Goal: Task Accomplishment & Management: Complete application form

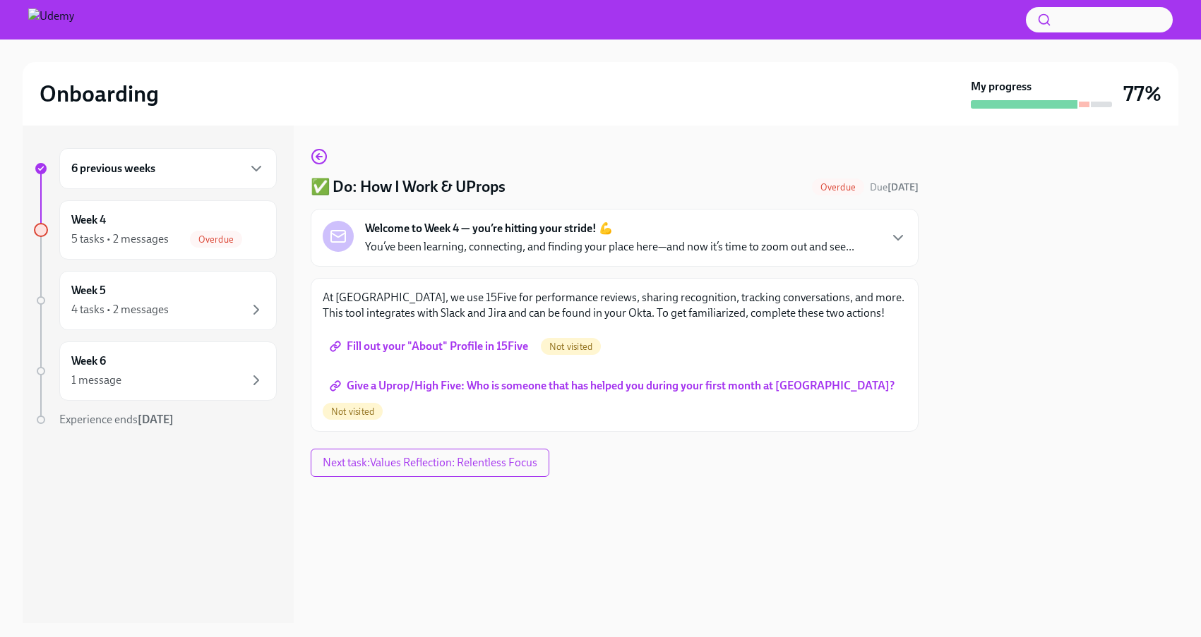
click at [461, 248] on p "You’ve been learning, connecting, and finding your place here—and now it’s time…" at bounding box center [609, 247] width 489 height 16
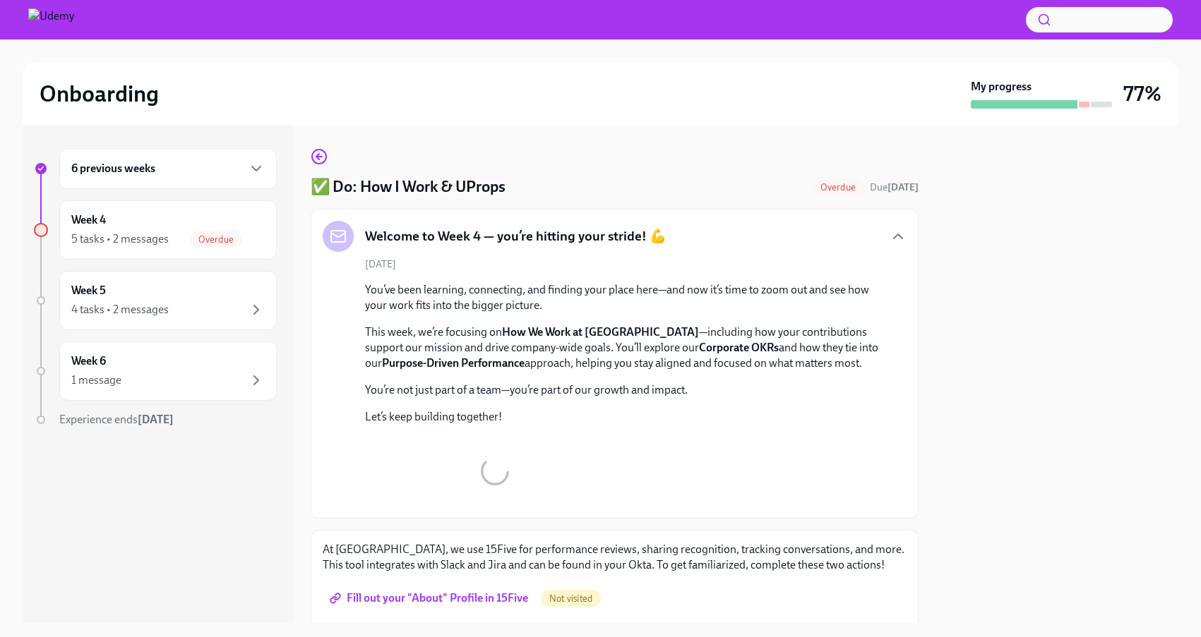
click at [461, 248] on div "Welcome to Week 4 — you’re hitting your stride! 💪" at bounding box center [495, 236] width 344 height 31
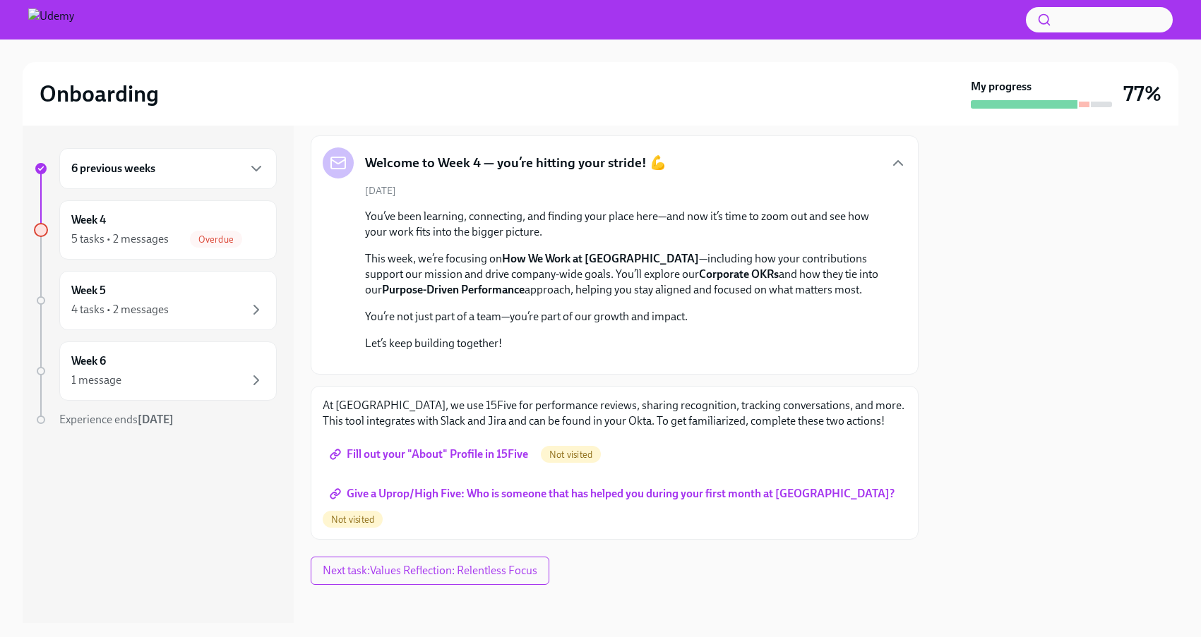
scroll to position [320, 0]
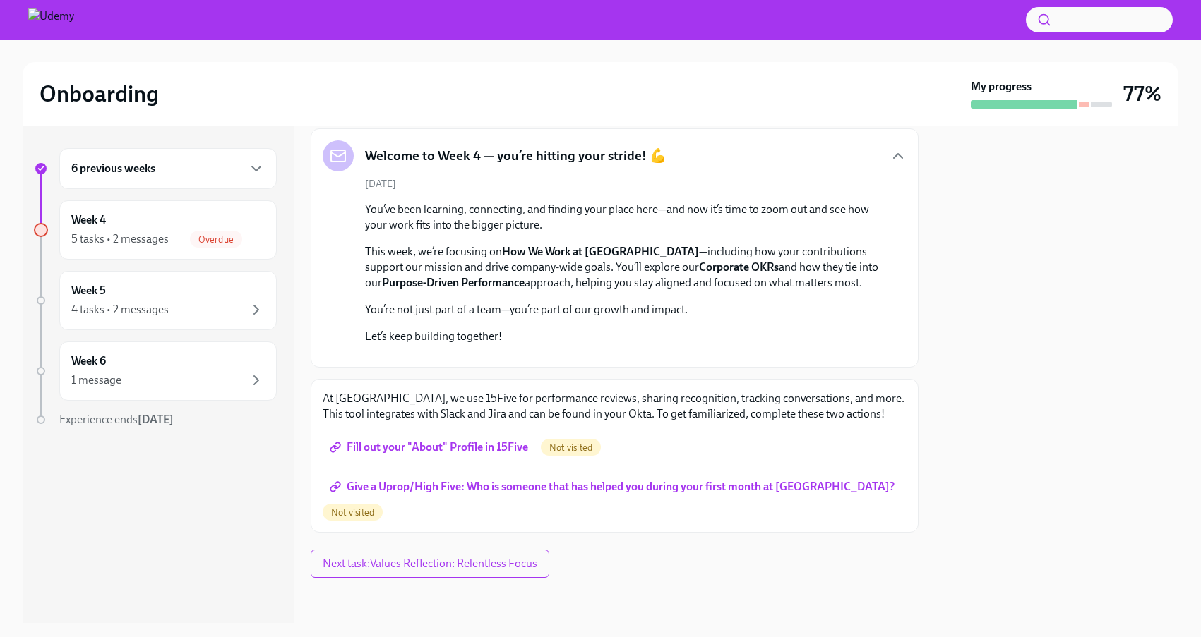
click at [535, 422] on p "At [GEOGRAPHIC_DATA], we use 15Five for performance reviews, sharing recognitio…" at bounding box center [615, 406] width 584 height 31
click at [463, 455] on span "Fill out your "About" Profile in 15Five" at bounding box center [430, 448] width 196 height 14
click at [581, 494] on span "Give a Uprop/High Five: Who is someone that has helped you during your first mo…" at bounding box center [613, 487] width 562 height 14
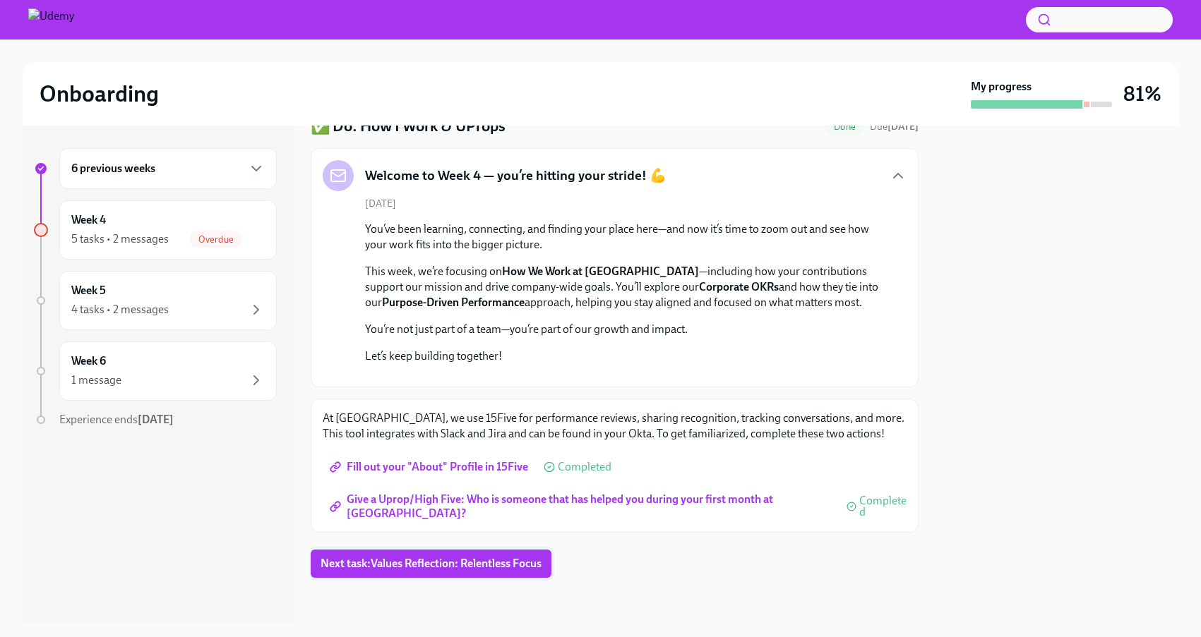
click at [483, 566] on span "Next task : Values Reflection: Relentless Focus" at bounding box center [430, 564] width 221 height 14
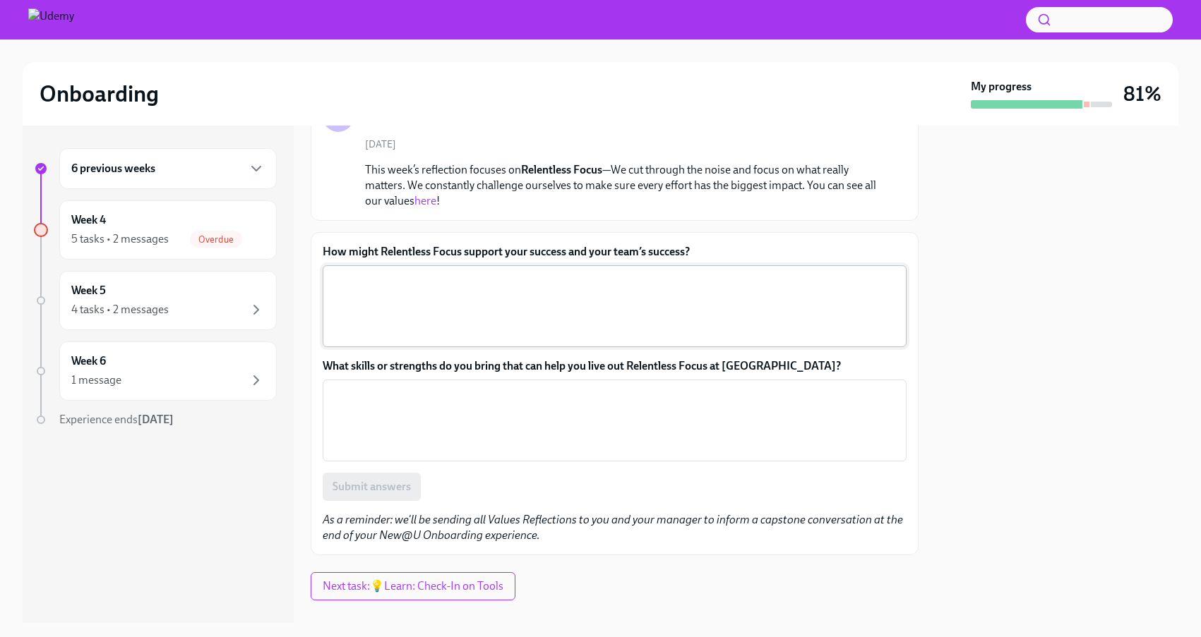
scroll to position [122, 0]
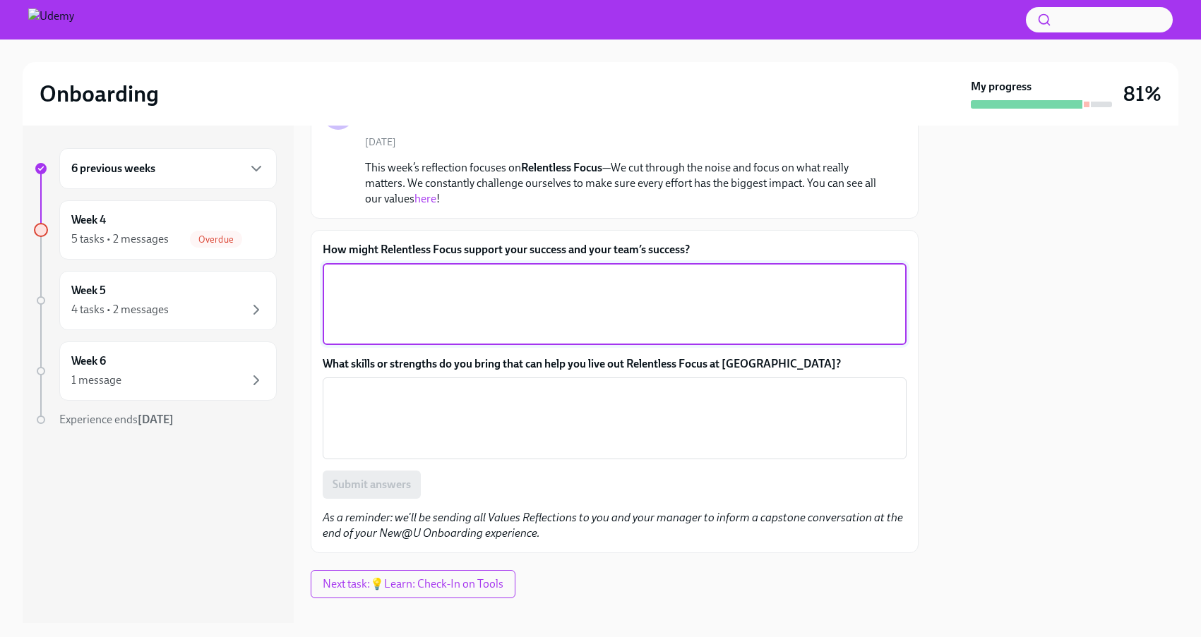
click at [565, 315] on textarea "How might Relentless Focus support your success and your team’s success?" at bounding box center [614, 304] width 567 height 68
